Goal: Task Accomplishment & Management: Manage account settings

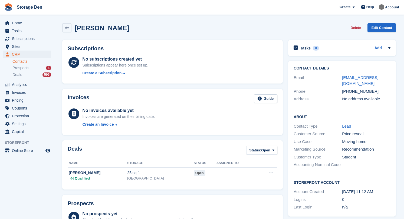
type textarea "**********"
click at [24, 78] on li "Deals 595" at bounding box center [32, 75] width 41 height 6
click at [26, 75] on div "Deals 595" at bounding box center [31, 74] width 39 height 5
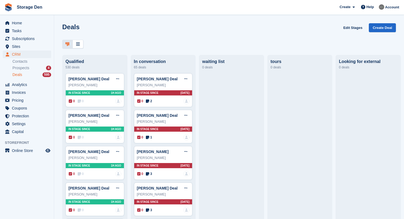
click at [32, 66] on div "Prospects 4" at bounding box center [31, 68] width 39 height 5
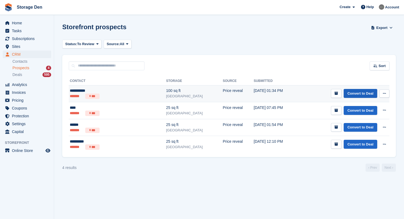
click at [369, 96] on link "Convert to Deal" at bounding box center [361, 93] width 34 height 9
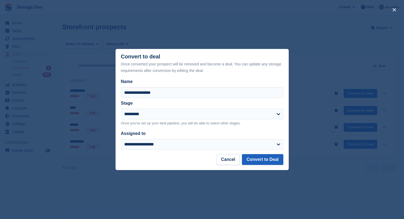
click at [273, 157] on button "Convert to Deal" at bounding box center [262, 159] width 41 height 11
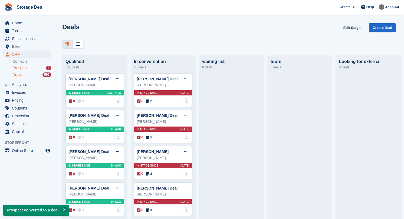
click at [22, 69] on span "Prospects" at bounding box center [20, 68] width 17 height 5
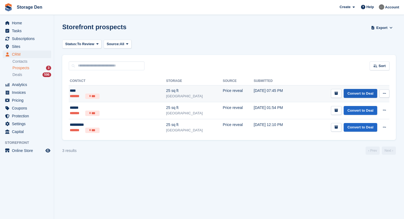
click at [361, 91] on link "Convert to Deal" at bounding box center [361, 93] width 34 height 9
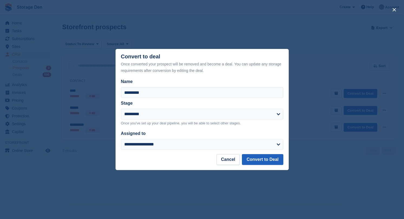
click at [266, 159] on button "Convert to Deal" at bounding box center [262, 159] width 41 height 11
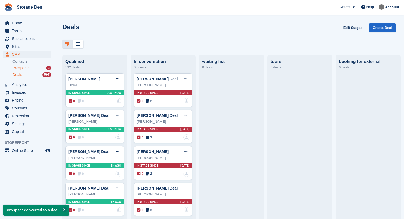
click at [24, 68] on span "Prospects" at bounding box center [20, 68] width 17 height 5
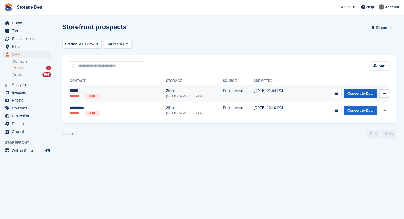
click at [357, 92] on link "Convert to Deal" at bounding box center [361, 93] width 34 height 9
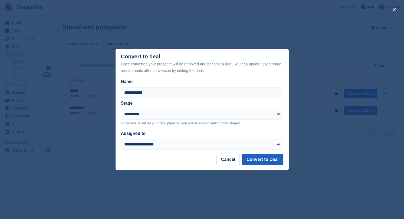
click at [260, 159] on button "Convert to Deal" at bounding box center [262, 159] width 41 height 11
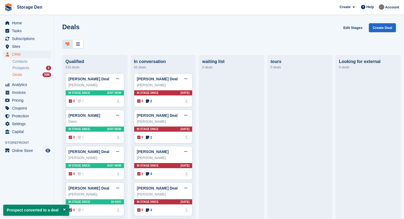
click at [25, 69] on span "Prospects" at bounding box center [20, 68] width 17 height 5
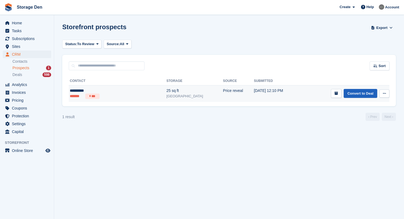
click at [351, 95] on link "Convert to Deal" at bounding box center [361, 93] width 34 height 9
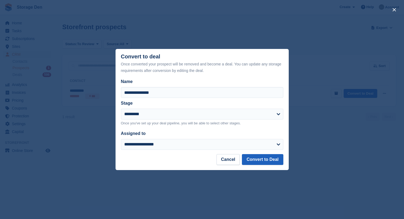
click at [269, 160] on button "Convert to Deal" at bounding box center [262, 159] width 41 height 11
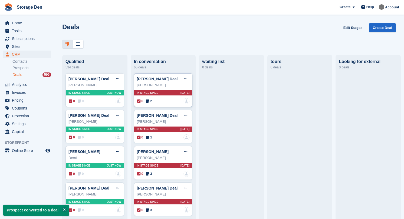
click at [149, 101] on icon at bounding box center [147, 101] width 3 height 4
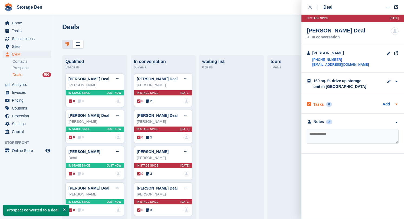
click at [316, 103] on h2 "Tasks" at bounding box center [319, 104] width 11 height 5
click at [317, 138] on div "Notes" at bounding box center [319, 136] width 11 height 6
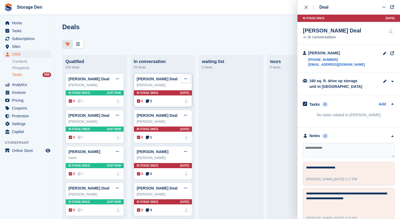
click at [189, 82] on button at bounding box center [186, 79] width 10 height 8
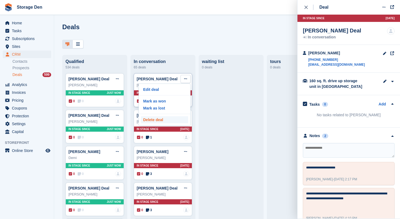
click at [163, 120] on p "Delete deal" at bounding box center [164, 119] width 47 height 7
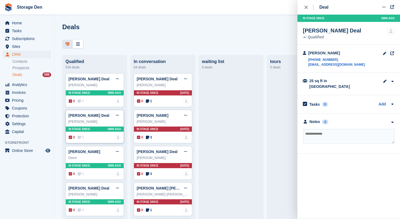
click at [80, 139] on icon at bounding box center [79, 138] width 3 height 4
click at [82, 174] on span "0" at bounding box center [81, 174] width 6 height 5
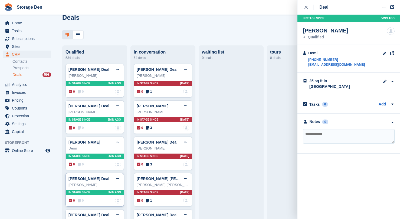
click at [82, 199] on span "0" at bounding box center [81, 201] width 6 height 5
click at [314, 119] on div "Notes" at bounding box center [315, 122] width 11 height 6
drag, startPoint x: 354, startPoint y: 65, endPoint x: 308, endPoint y: 66, distance: 46.3
click at [308, 66] on div "Liam Aitken +447984364136 liam.aitken1985@gmail.com" at bounding box center [349, 59] width 103 height 28
drag, startPoint x: 21, startPoint y: 44, endPoint x: 23, endPoint y: 41, distance: 3.2
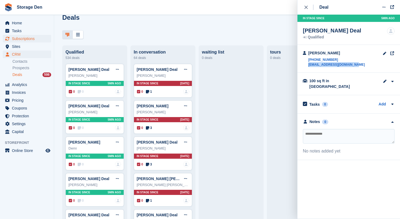
click at [22, 43] on span "Sites" at bounding box center [28, 47] width 33 height 8
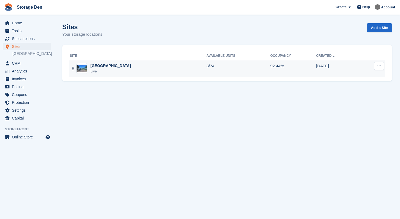
click at [114, 71] on div "Aberdeen Live" at bounding box center [138, 68] width 137 height 11
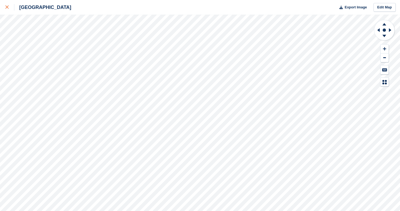
click at [11, 7] on div at bounding box center [9, 7] width 9 height 7
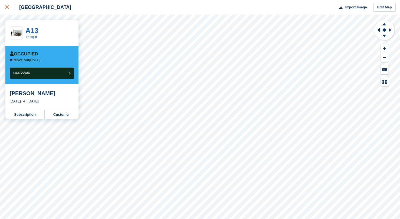
click at [8, 8] on icon at bounding box center [6, 6] width 3 height 3
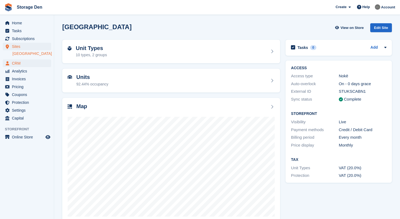
click at [28, 62] on span "CRM" at bounding box center [28, 64] width 33 height 8
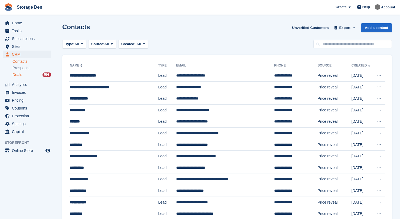
click at [24, 76] on div "Deals 598" at bounding box center [31, 74] width 39 height 5
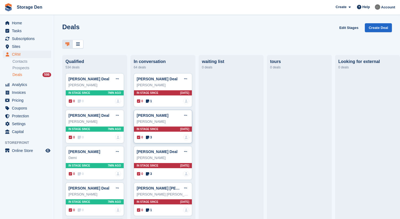
click at [153, 137] on div "0 3 No one is assigned to this deal" at bounding box center [163, 138] width 52 height 6
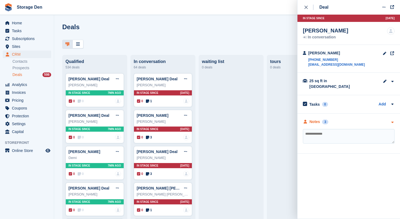
click at [318, 119] on div "Notes" at bounding box center [315, 122] width 11 height 6
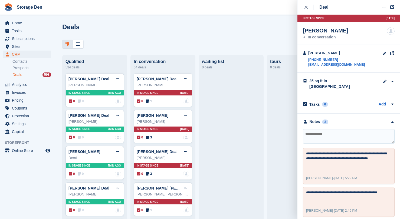
click at [333, 129] on textarea at bounding box center [349, 136] width 92 height 15
click at [307, 6] on icon "close" at bounding box center [306, 7] width 3 height 3
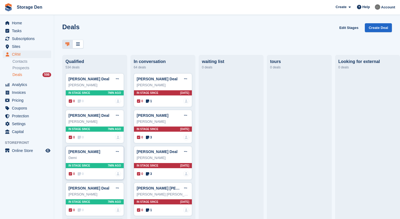
scroll to position [41, 0]
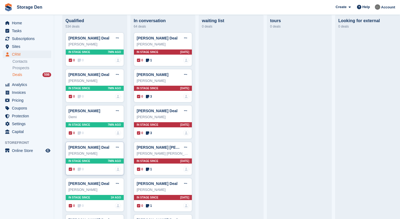
click at [80, 171] on icon at bounding box center [79, 170] width 3 height 4
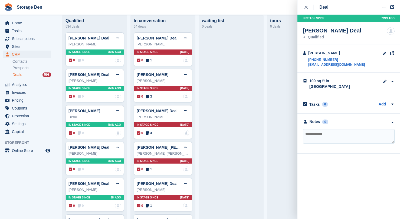
click at [334, 129] on textarea at bounding box center [349, 136] width 92 height 15
type textarea "*"
type textarea "**********"
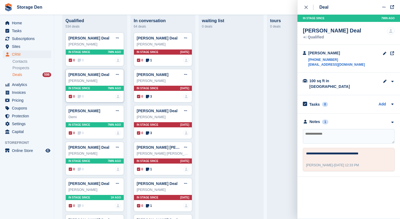
click at [79, 98] on icon at bounding box center [79, 97] width 3 height 4
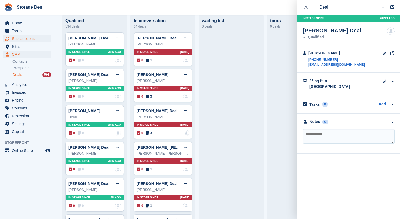
click at [27, 41] on span "Subscriptions" at bounding box center [28, 39] width 33 height 8
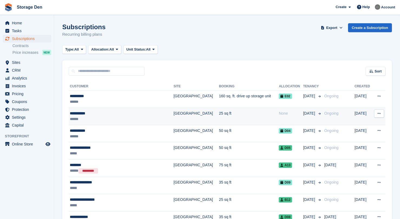
click at [114, 113] on div "**********" at bounding box center [115, 114] width 90 height 6
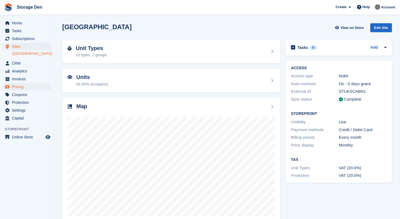
click at [28, 89] on span "Pricing" at bounding box center [28, 87] width 33 height 8
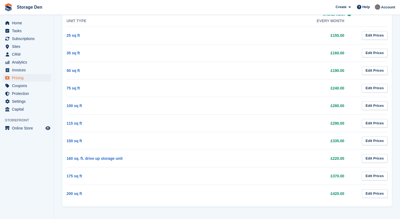
scroll to position [255, 0]
click at [43, 57] on span "CRM" at bounding box center [28, 55] width 33 height 8
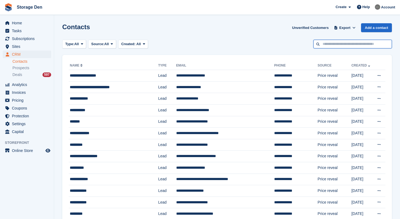
click at [332, 45] on input "text" at bounding box center [353, 44] width 79 height 9
type input "*********"
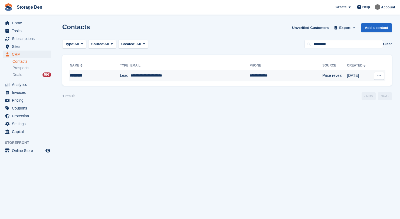
click at [383, 77] on button at bounding box center [379, 76] width 10 height 8
click at [357, 99] on p "Delete contact" at bounding box center [358, 98] width 47 height 7
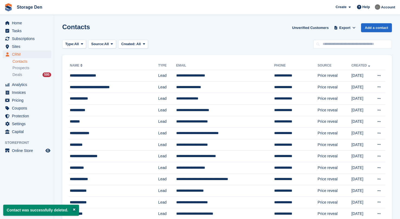
scroll to position [138, 0]
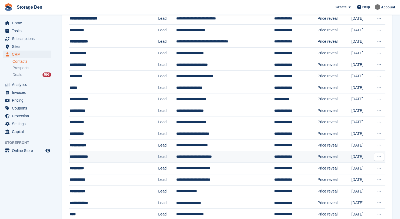
click at [112, 160] on div "**********" at bounding box center [110, 157] width 81 height 6
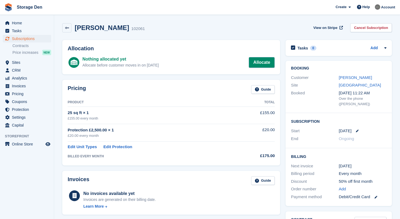
click at [267, 65] on link "Allocate" at bounding box center [262, 62] width 26 height 11
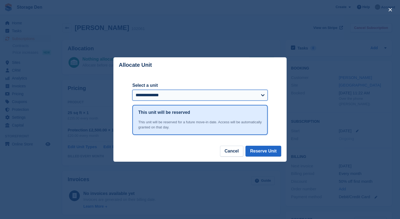
select select "*****"
click at [264, 154] on button "Reserve Unit" at bounding box center [264, 151] width 36 height 11
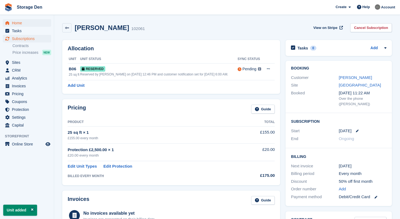
click at [37, 19] on span "Home" at bounding box center [28, 23] width 33 height 8
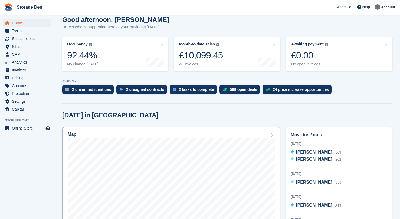
scroll to position [90, 0]
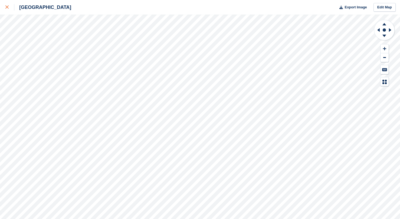
click at [6, 5] on div at bounding box center [9, 7] width 9 height 7
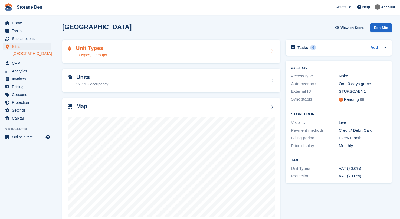
click at [105, 51] on div "Unit Types 10 types, 2 groups" at bounding box center [91, 51] width 31 height 13
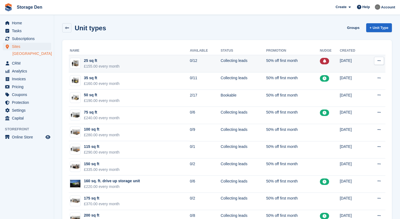
click at [380, 64] on button at bounding box center [379, 61] width 10 height 8
click at [361, 74] on p "Edit unit type" at bounding box center [358, 71] width 47 height 7
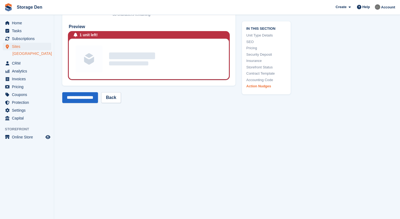
scroll to position [1018, 0]
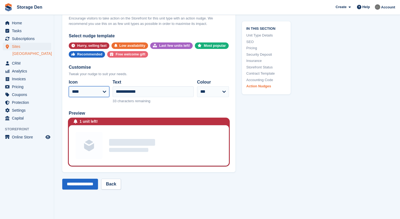
select select "*****"
drag, startPoint x: 134, startPoint y: 85, endPoint x: 96, endPoint y: 81, distance: 38.7
click at [96, 81] on div "**********" at bounding box center [149, 91] width 160 height 29
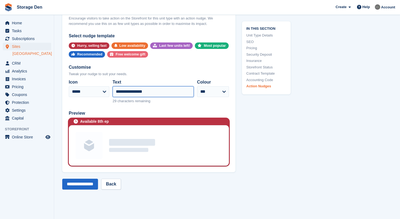
click at [174, 91] on input "**********" at bounding box center [153, 91] width 81 height 11
click at [172, 91] on input "**********" at bounding box center [153, 91] width 81 height 11
click at [182, 87] on input "**********" at bounding box center [153, 91] width 81 height 11
click at [137, 86] on input "**********" at bounding box center [153, 91] width 81 height 11
click at [160, 90] on input "**********" at bounding box center [153, 91] width 81 height 11
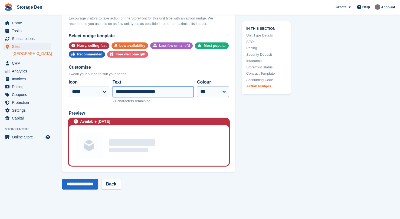
type input "**********"
select select "*****"
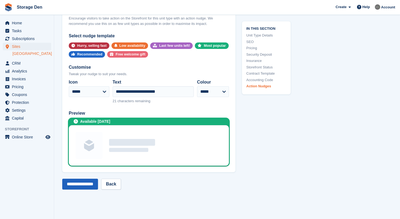
click at [94, 180] on input "**********" at bounding box center [80, 184] width 36 height 11
click at [33, 24] on span "Home" at bounding box center [28, 23] width 33 height 8
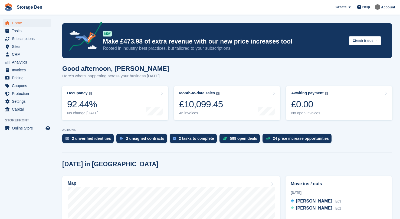
scroll to position [93, 0]
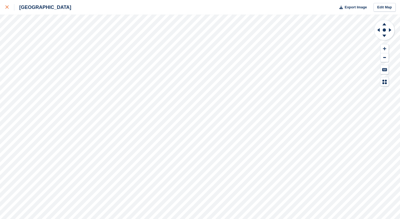
click at [9, 7] on div at bounding box center [9, 7] width 9 height 7
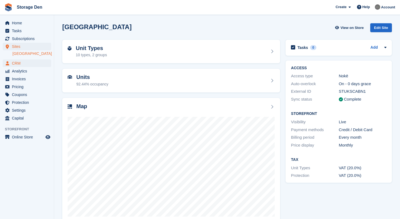
click at [19, 63] on span "CRM" at bounding box center [28, 64] width 33 height 8
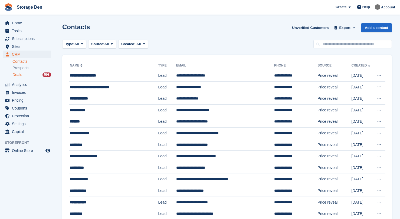
click at [28, 75] on div "Deals 598" at bounding box center [31, 74] width 39 height 5
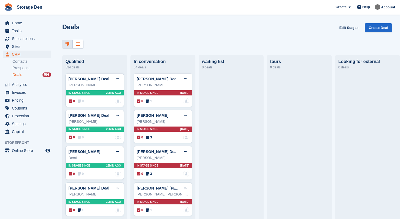
click at [82, 46] on div at bounding box center [78, 44] width 11 height 9
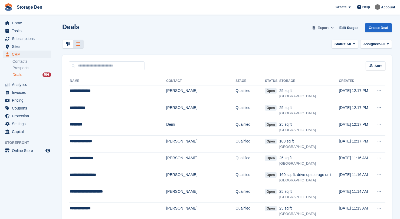
click at [323, 28] on span "Export" at bounding box center [323, 27] width 11 height 5
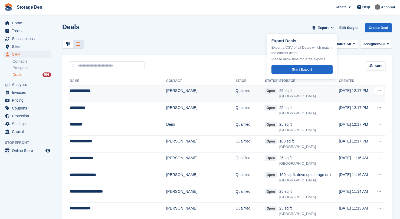
click at [236, 92] on td "Qualified" at bounding box center [251, 93] width 30 height 17
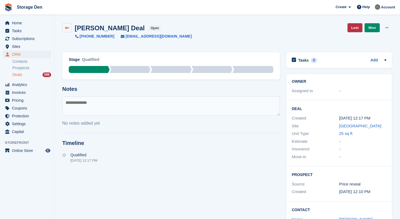
click at [65, 24] on link at bounding box center [66, 27] width 9 height 9
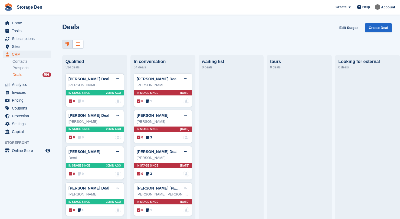
click at [80, 46] on div at bounding box center [78, 44] width 11 height 9
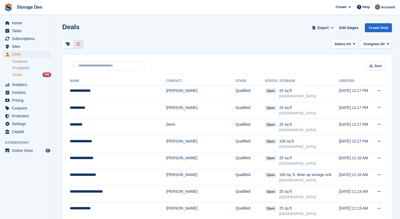
scroll to position [86, 0]
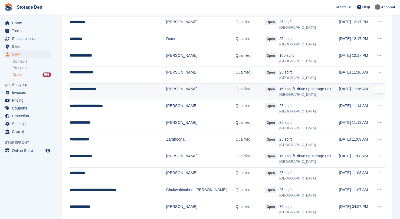
click at [134, 94] on td "**********" at bounding box center [118, 92] width 98 height 17
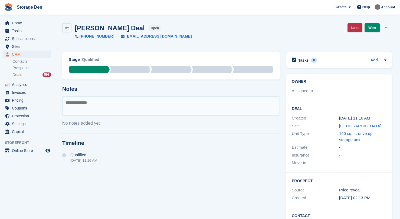
click at [117, 29] on h2 "[PERSON_NAME] Deal" at bounding box center [110, 27] width 70 height 7
click at [36, 44] on span "Sites" at bounding box center [28, 47] width 33 height 8
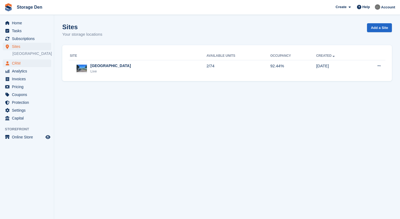
click at [25, 64] on span "CRM" at bounding box center [28, 64] width 33 height 8
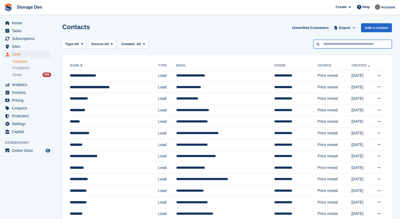
click at [344, 41] on input "text" at bounding box center [353, 44] width 79 height 9
type input "******"
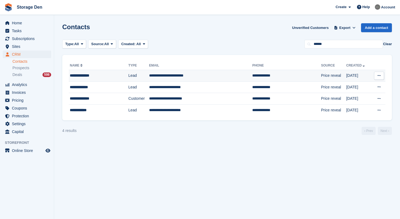
click at [381, 74] on icon at bounding box center [379, 76] width 3 height 4
click at [356, 99] on p "Delete contact" at bounding box center [358, 98] width 47 height 7
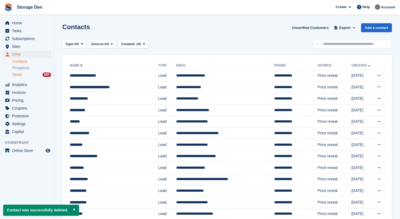
click at [21, 73] on span "Deals" at bounding box center [17, 74] width 10 height 5
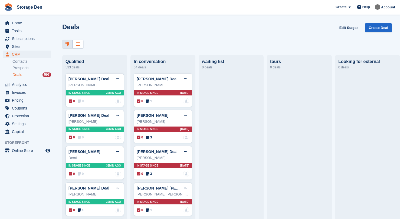
click at [80, 43] on icon at bounding box center [78, 44] width 4 height 4
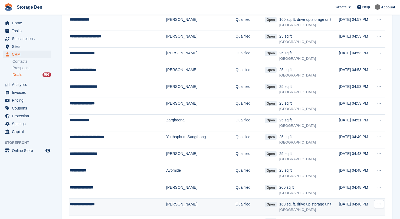
scroll to position [310, 0]
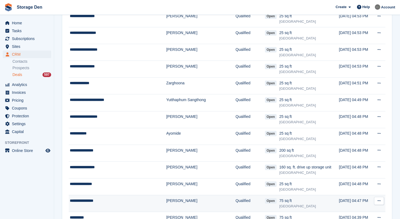
click at [129, 200] on div "**********" at bounding box center [112, 201] width 84 height 6
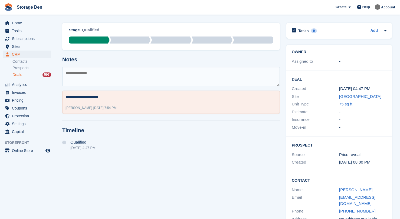
scroll to position [8, 0]
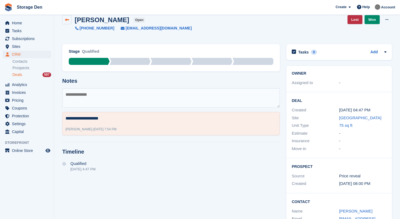
click at [64, 21] on link at bounding box center [66, 19] width 9 height 9
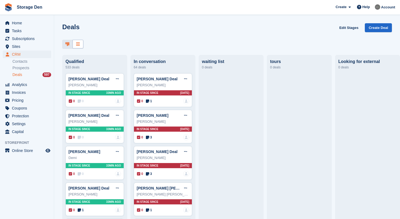
click at [77, 47] on div at bounding box center [78, 44] width 11 height 9
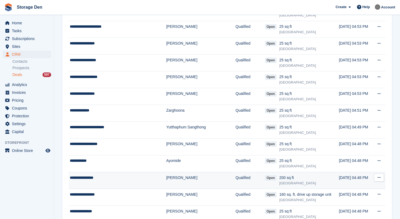
scroll to position [323, 0]
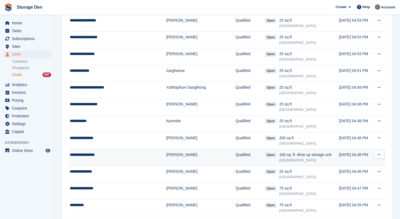
click at [118, 157] on td "**********" at bounding box center [118, 157] width 98 height 17
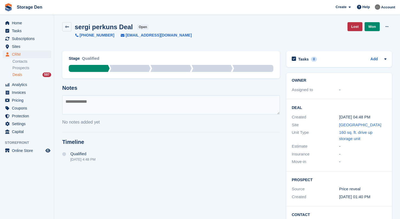
scroll to position [44, 0]
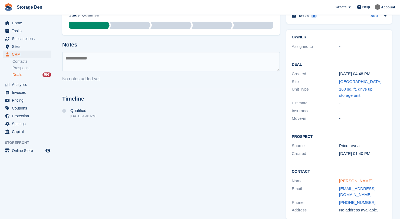
click at [355, 179] on link "[PERSON_NAME]" at bounding box center [355, 181] width 33 height 5
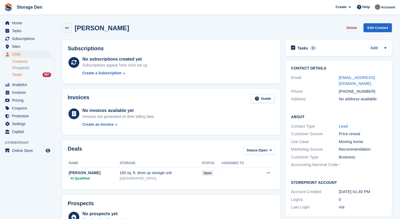
click at [22, 76] on span "Deals" at bounding box center [17, 74] width 10 height 5
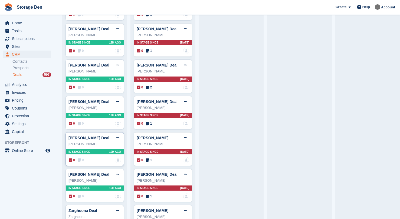
scroll to position [586, 0]
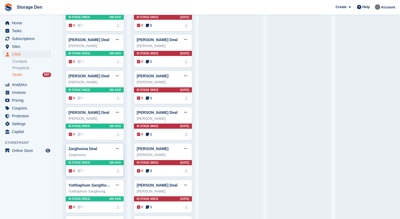
click at [82, 165] on div "Zarghoona Deal Edit deal [PERSON_NAME] as won [PERSON_NAME] as lost Delete deal…" at bounding box center [95, 160] width 59 height 34
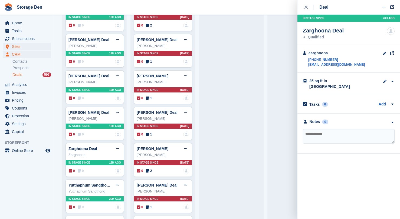
click at [14, 47] on span "Sites" at bounding box center [28, 47] width 33 height 8
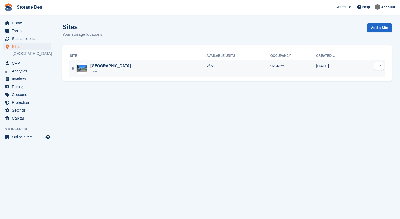
click at [108, 68] on div "[GEOGRAPHIC_DATA]" at bounding box center [110, 66] width 41 height 6
